Goal: Find specific page/section: Find specific page/section

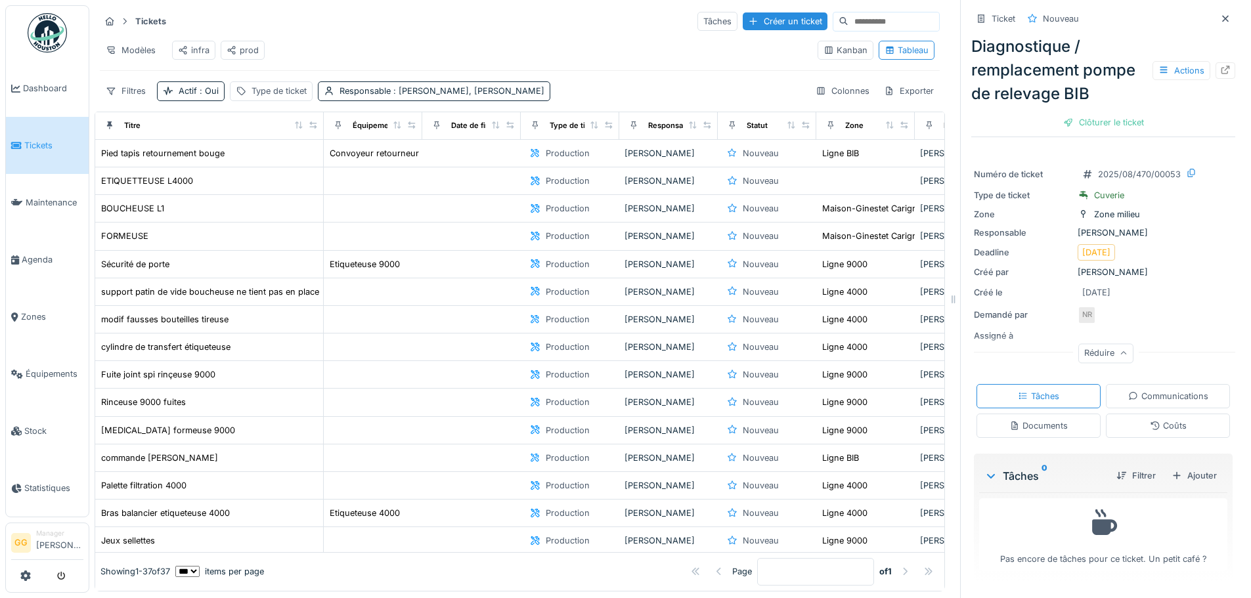
scroll to position [615, 0]
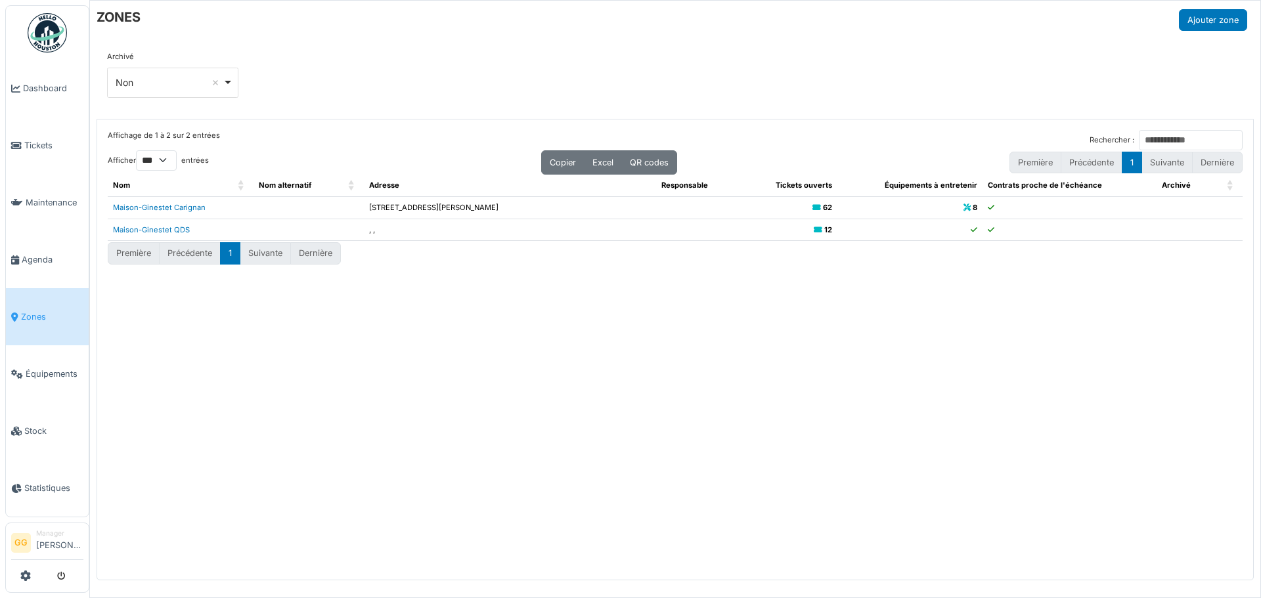
select select "***"
click at [52, 93] on span "Dashboard" at bounding box center [53, 88] width 60 height 12
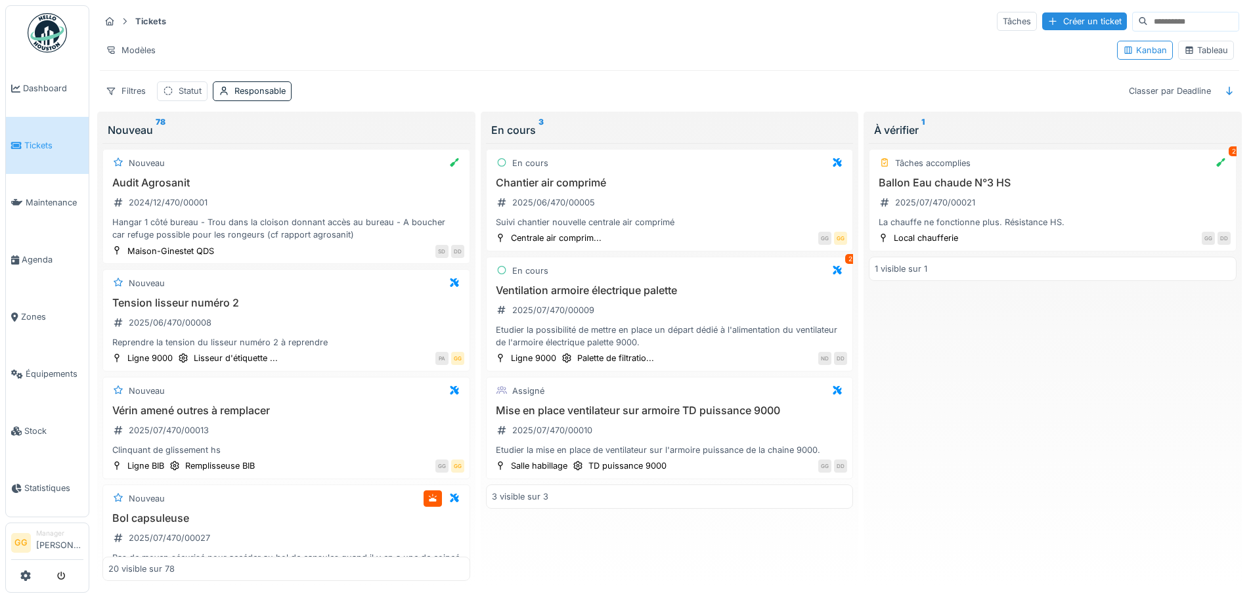
click at [1186, 52] on icon at bounding box center [1189, 50] width 7 height 7
